Goal: Navigation & Orientation: Find specific page/section

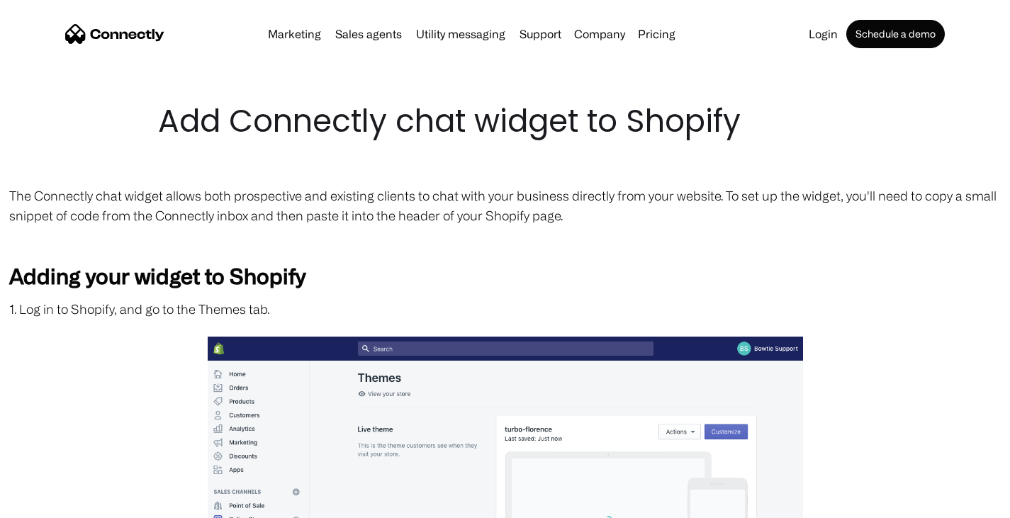
click at [130, 26] on img "home" at bounding box center [114, 34] width 99 height 20
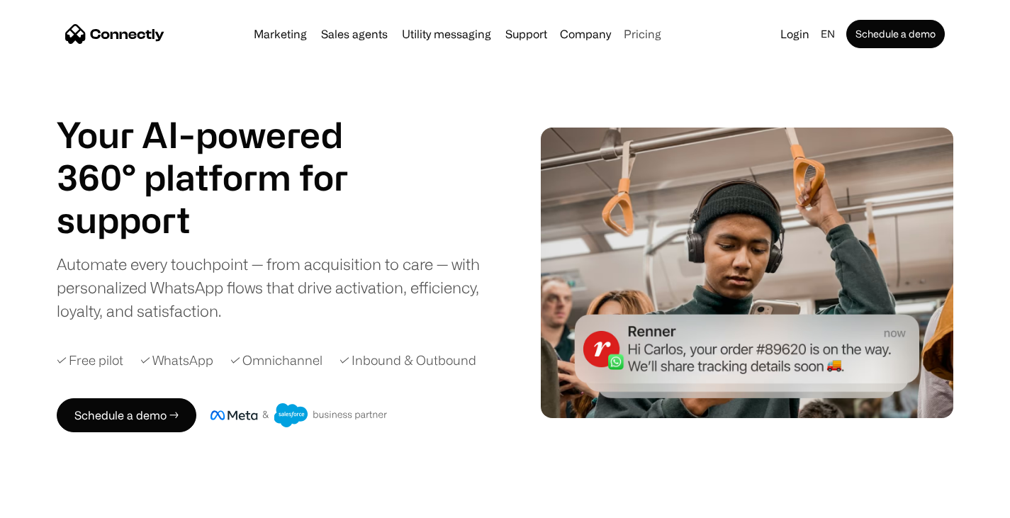
click at [637, 36] on link "Pricing" at bounding box center [642, 33] width 49 height 11
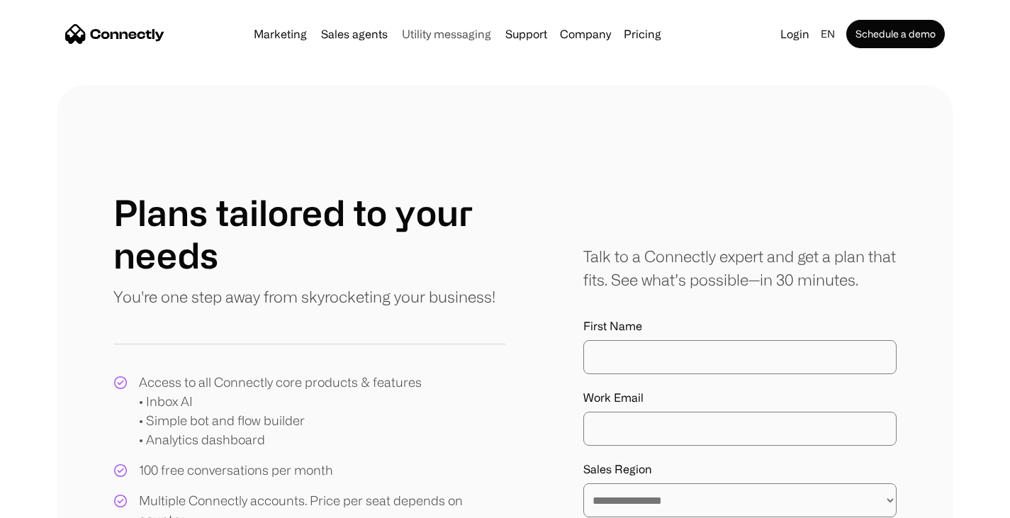
click at [461, 35] on link "Utility messaging" at bounding box center [446, 33] width 101 height 11
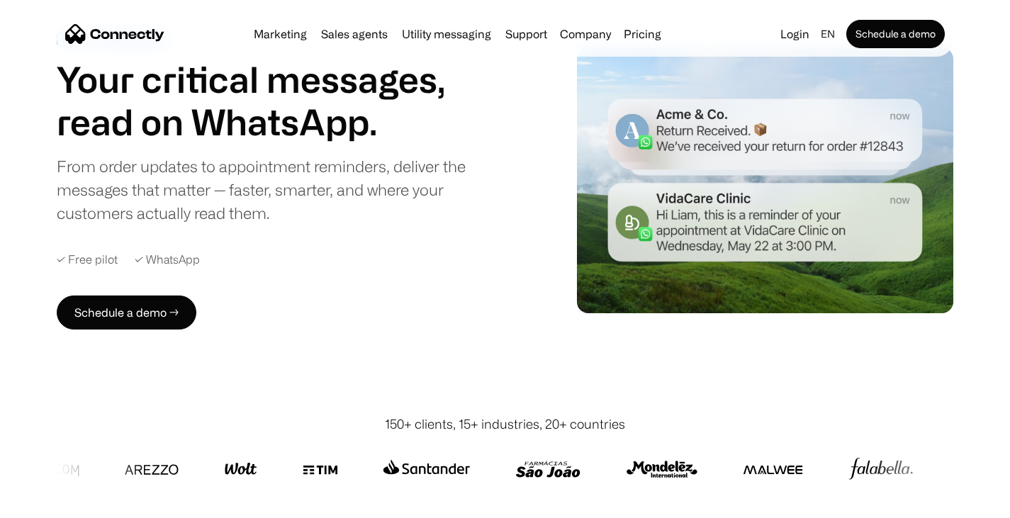
scroll to position [81, 0]
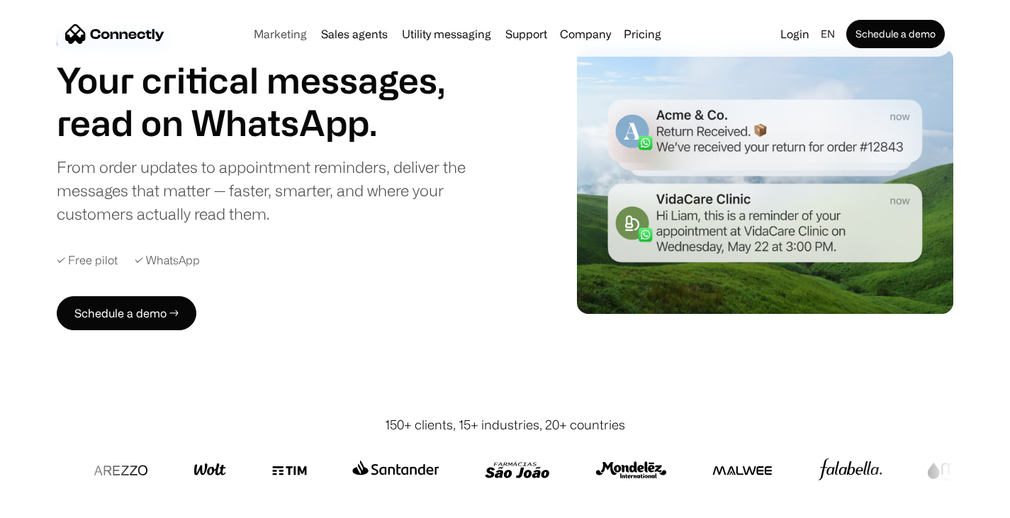
click at [292, 38] on link "Marketing" at bounding box center [280, 33] width 64 height 11
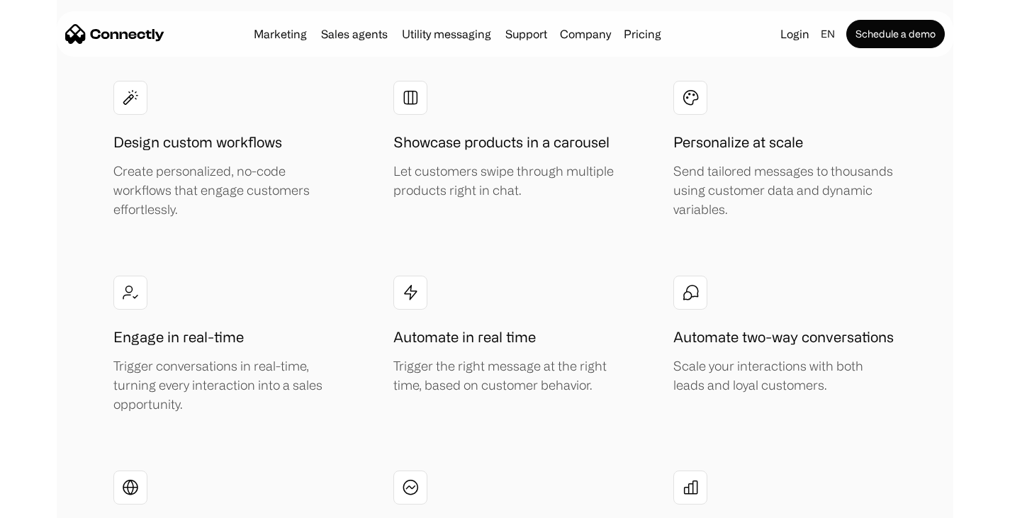
scroll to position [2508, 0]
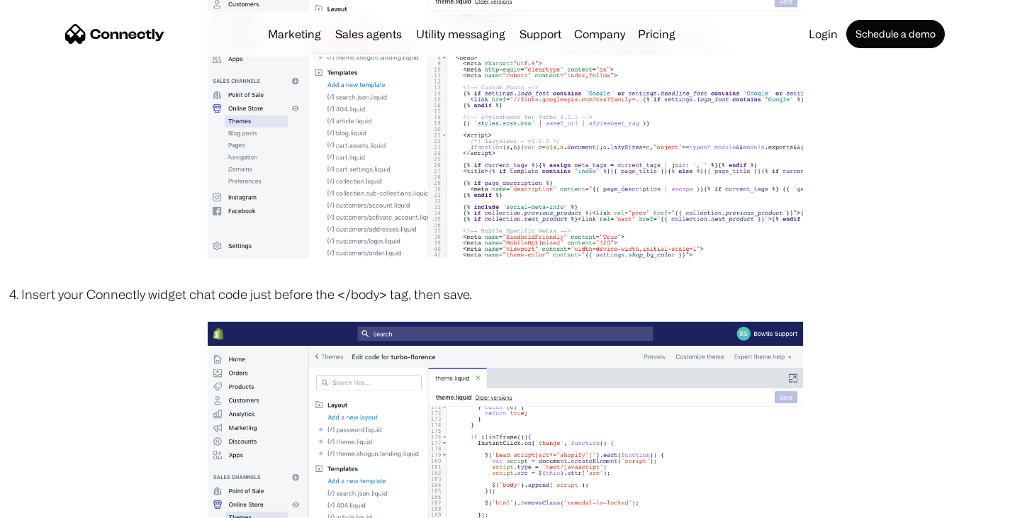
scroll to position [1212, 0]
